Goal: Information Seeking & Learning: Find specific page/section

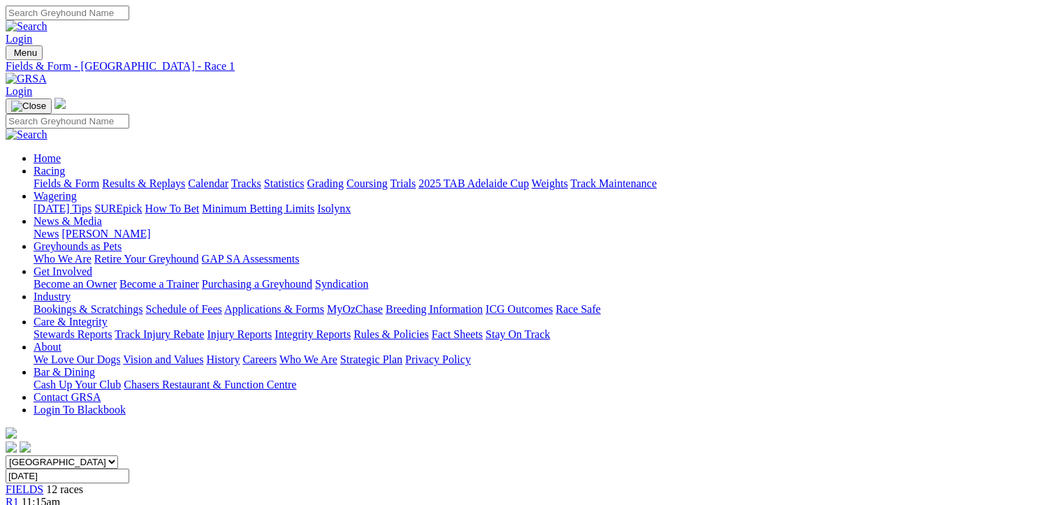
scroll to position [140, 0]
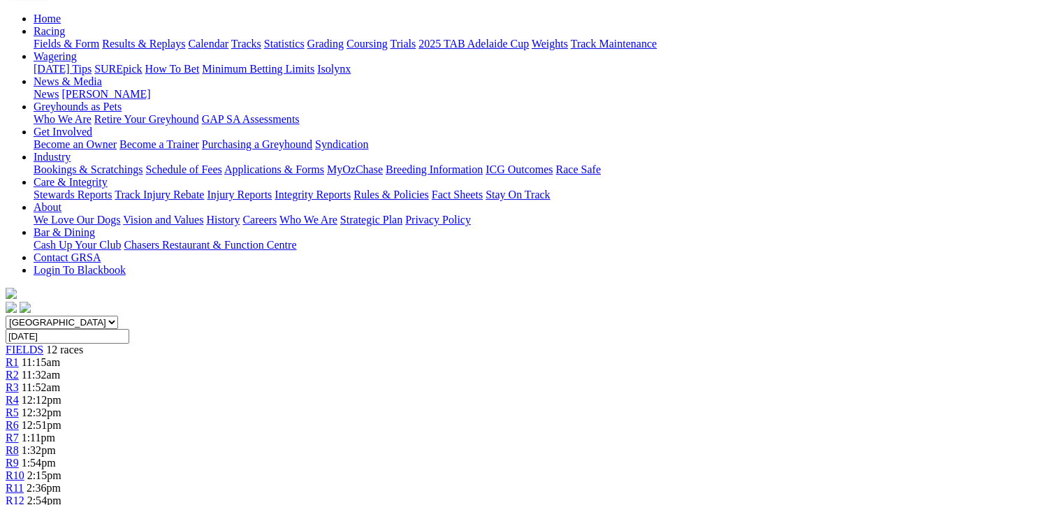
click at [60, 381] on span "11:52am" at bounding box center [41, 387] width 38 height 12
